Goal: Find specific page/section: Find specific page/section

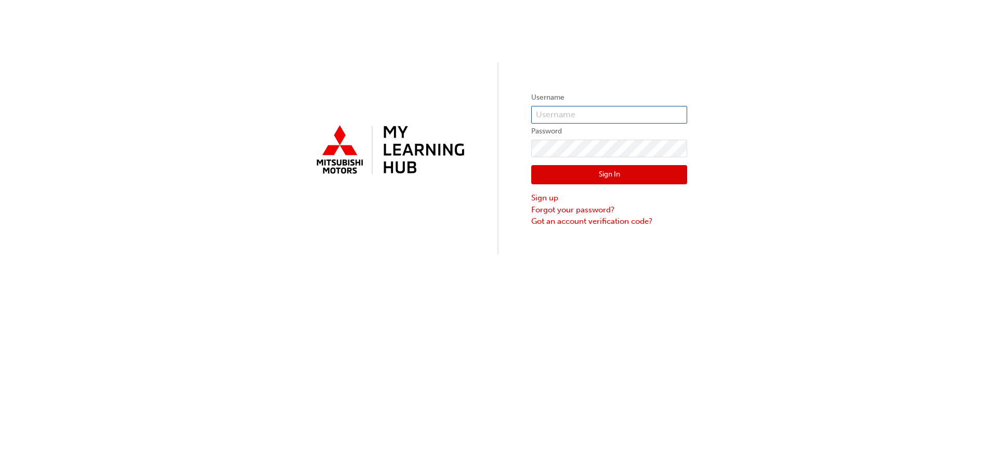
click at [580, 113] on input "text" at bounding box center [609, 115] width 156 height 18
type input "5"
type input "0005171009"
click at [600, 176] on button "Sign In" at bounding box center [609, 175] width 156 height 20
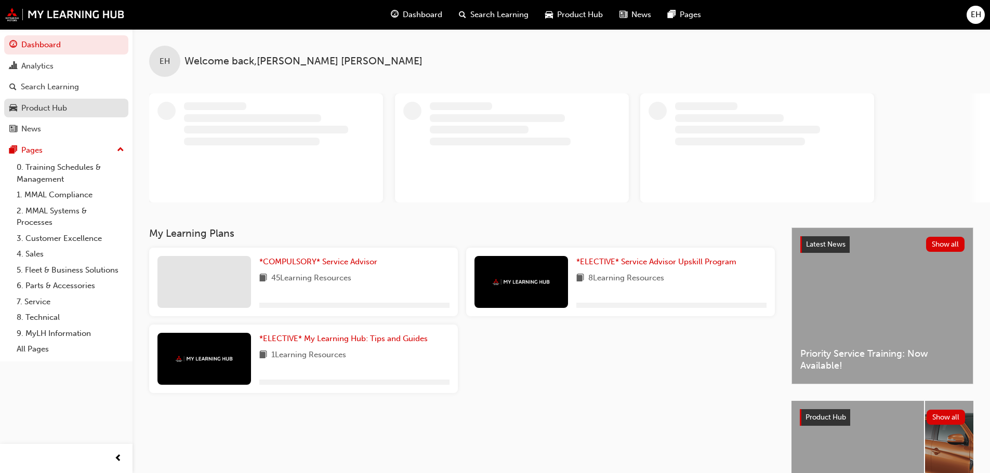
click at [44, 112] on div "Product Hub" at bounding box center [44, 108] width 46 height 12
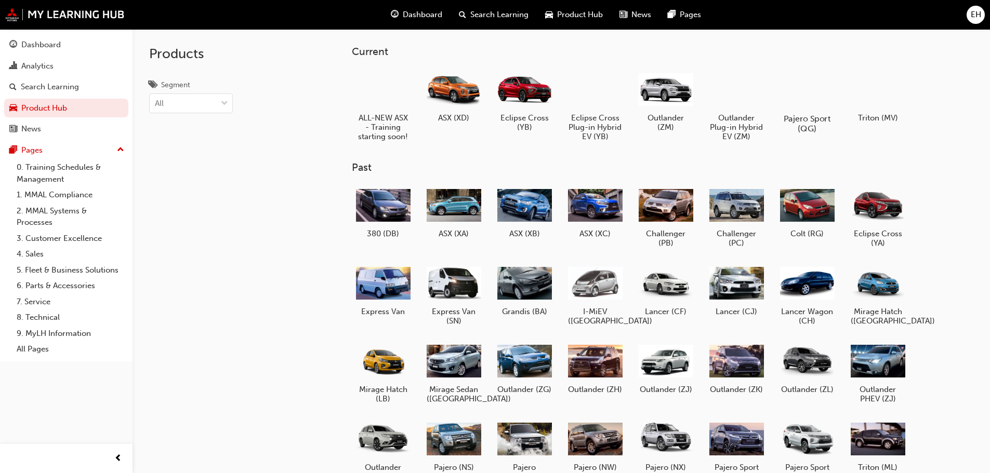
click at [806, 120] on h5 "Pajero Sport (QG)" at bounding box center [807, 124] width 58 height 20
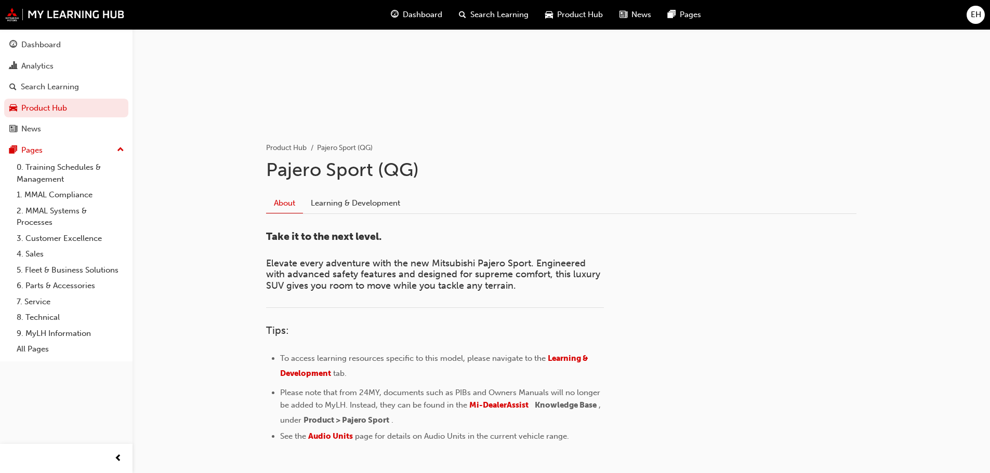
scroll to position [167, 0]
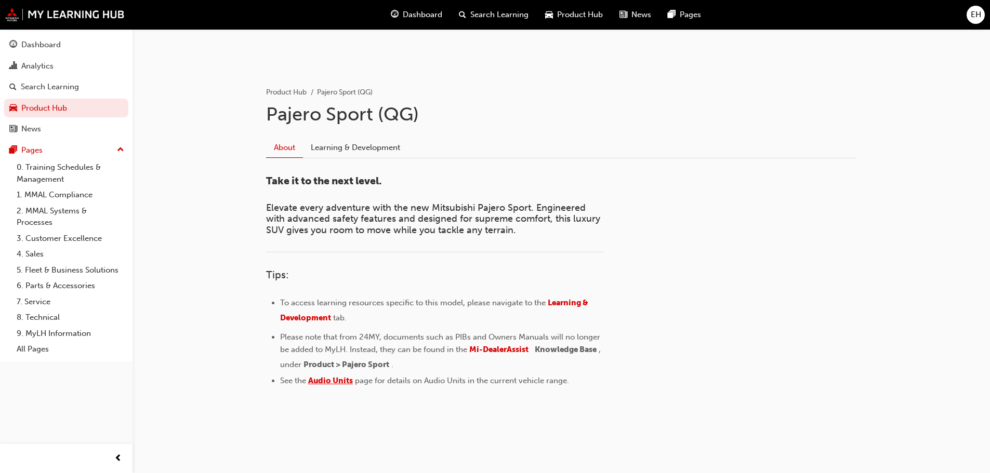
click at [326, 382] on span "Audio Units" at bounding box center [330, 380] width 45 height 9
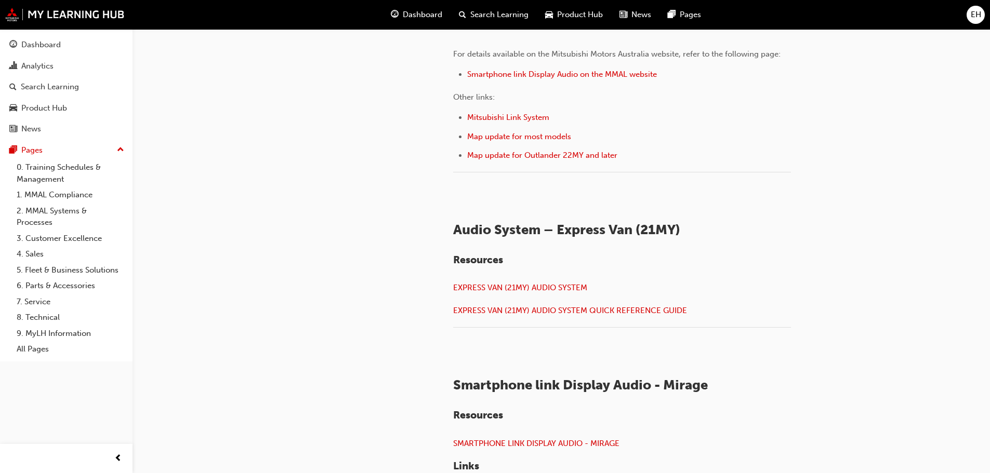
scroll to position [883, 0]
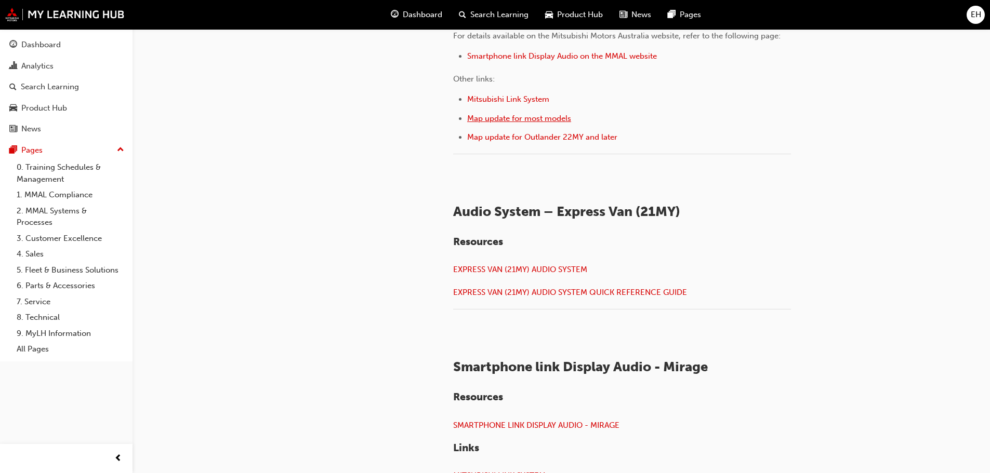
click at [502, 123] on span "Map update for most models" at bounding box center [519, 118] width 104 height 9
